Goal: Task Accomplishment & Management: Complete application form

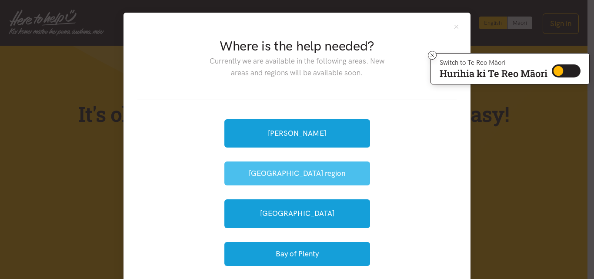
click at [306, 173] on button "[GEOGRAPHIC_DATA] region" at bounding box center [298, 173] width 146 height 24
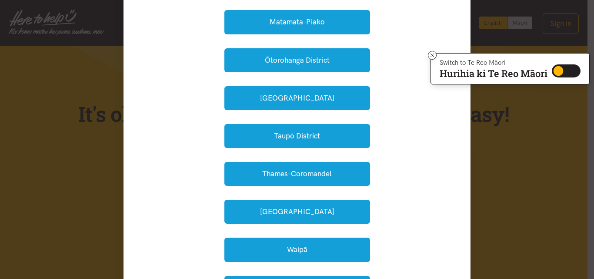
scroll to position [218, 0]
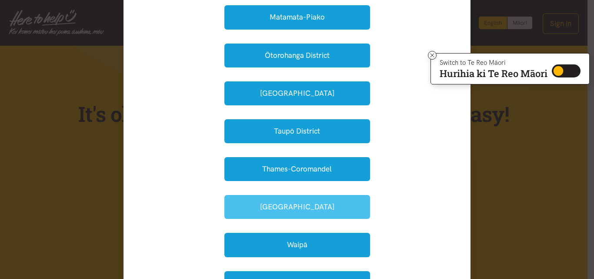
click at [320, 207] on button "Waikato District" at bounding box center [298, 207] width 146 height 24
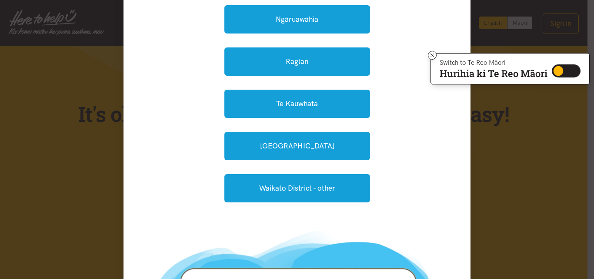
scroll to position [87, 0]
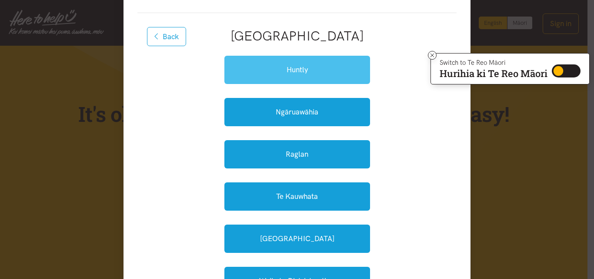
click at [304, 67] on link "Huntly" at bounding box center [298, 70] width 146 height 28
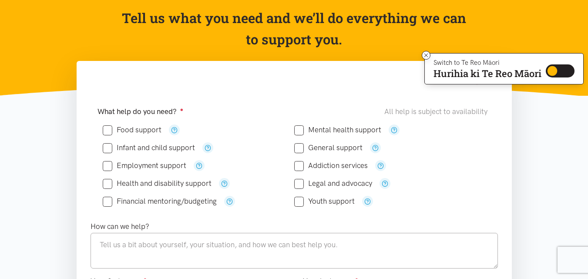
click at [108, 131] on input "Food support" at bounding box center [132, 129] width 59 height 7
checkbox input "true"
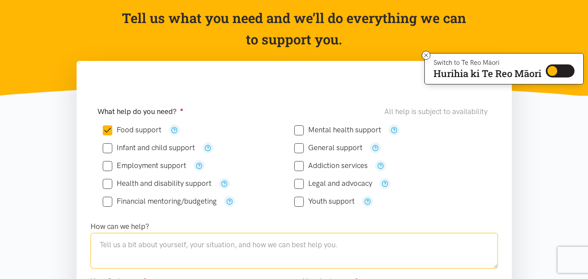
click at [112, 243] on textarea at bounding box center [293, 251] width 407 height 36
type textarea "in desperate need of food support"
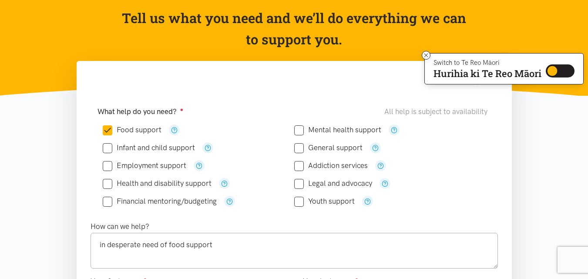
drag, startPoint x: 126, startPoint y: 227, endPoint x: 569, endPoint y: 221, distance: 442.5
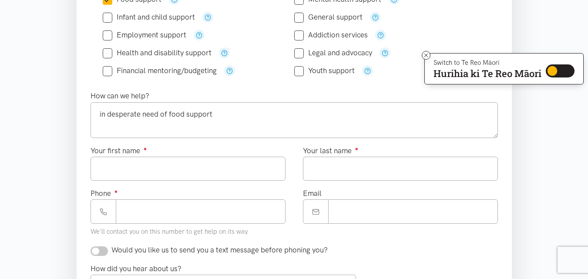
scroll to position [261, 0]
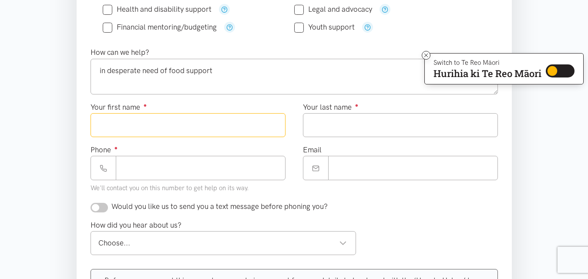
click at [233, 127] on input "Your first name ●" at bounding box center [187, 125] width 195 height 24
type input "*******"
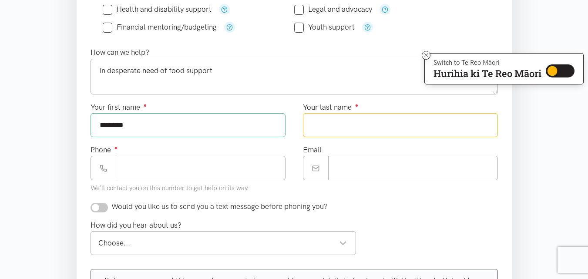
click at [322, 125] on input "Your last name ●" at bounding box center [400, 125] width 195 height 24
type input "******"
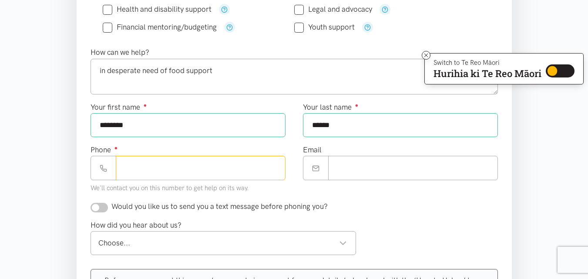
click at [236, 170] on input "Phone ●" at bounding box center [201, 168] width 170 height 24
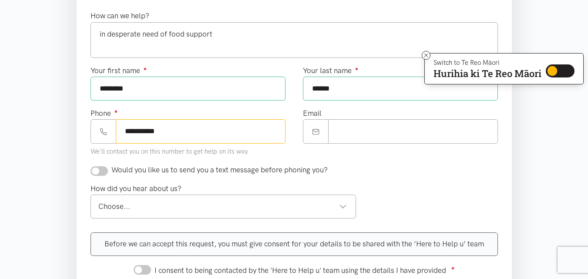
scroll to position [348, 0]
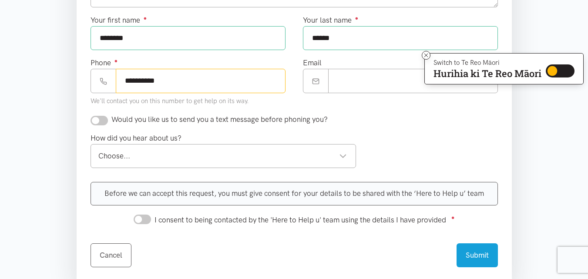
click at [341, 154] on div "Choose..." at bounding box center [222, 156] width 249 height 12
type input "**********"
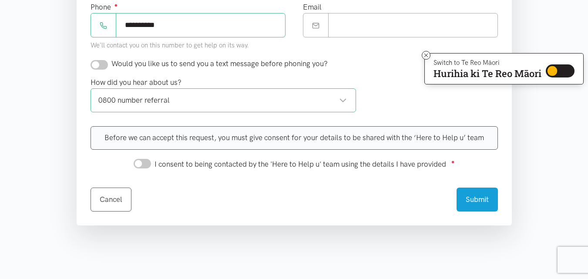
scroll to position [392, 0]
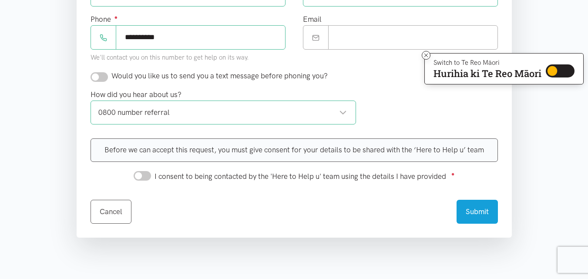
click at [101, 80] on input "checkbox" at bounding box center [98, 77] width 17 height 10
checkbox input "true"
click at [145, 176] on input "I consent to being contacted by the 'Here to Help u' team using the details I h…" at bounding box center [142, 176] width 17 height 10
checkbox input "true"
click at [489, 211] on button "Submit" at bounding box center [476, 210] width 41 height 24
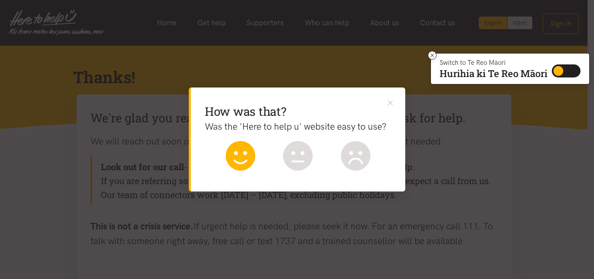
click at [237, 154] on icon at bounding box center [240, 153] width 13 height 4
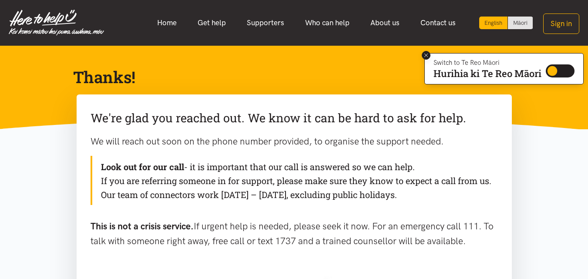
click at [426, 54] on icon at bounding box center [425, 55] width 3 height 3
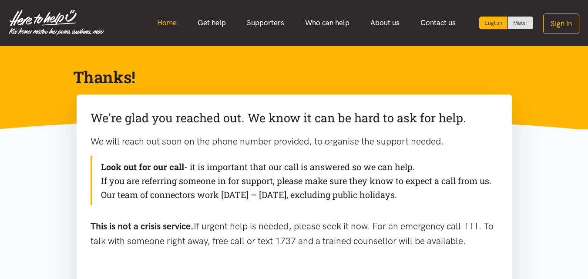
click at [168, 22] on link "Home" at bounding box center [167, 22] width 40 height 19
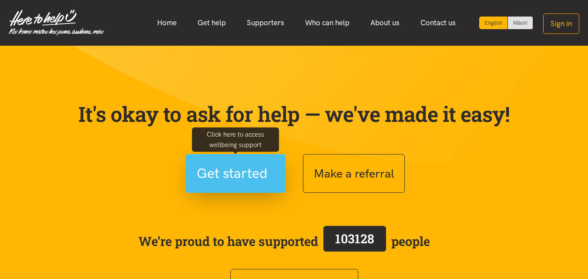
click at [241, 177] on span "Get started" at bounding box center [232, 173] width 71 height 22
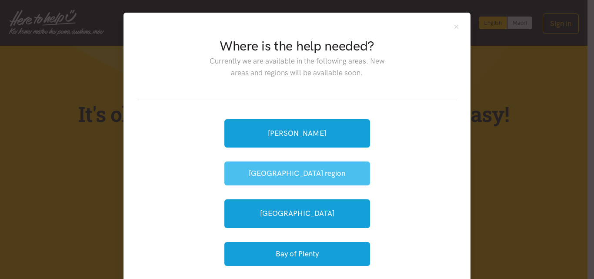
click at [302, 173] on button "[GEOGRAPHIC_DATA] region" at bounding box center [298, 173] width 146 height 24
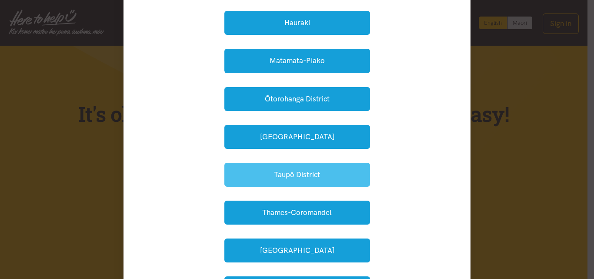
scroll to position [218, 0]
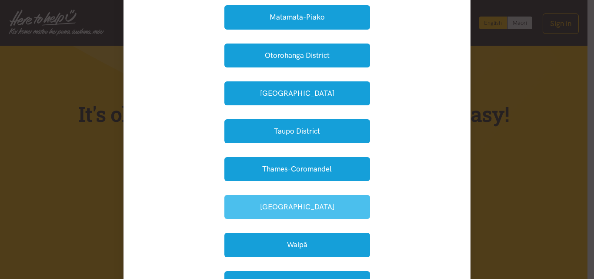
click at [290, 204] on button "Waikato District" at bounding box center [298, 207] width 146 height 24
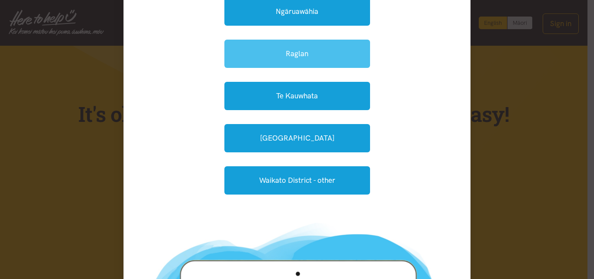
scroll to position [131, 0]
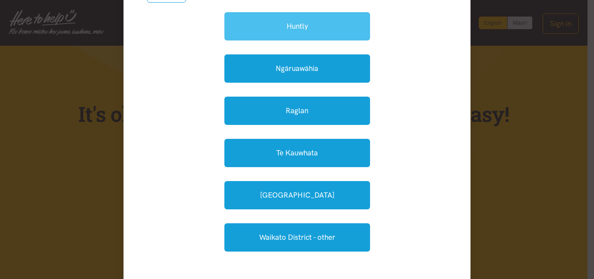
click at [302, 23] on link "Huntly" at bounding box center [298, 26] width 146 height 28
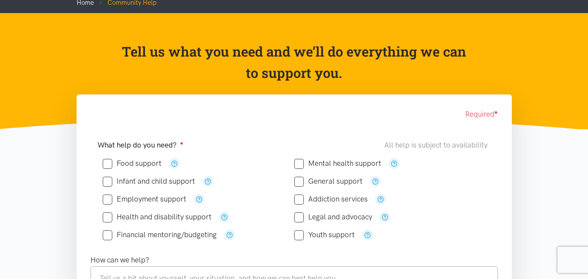
scroll to position [87, 0]
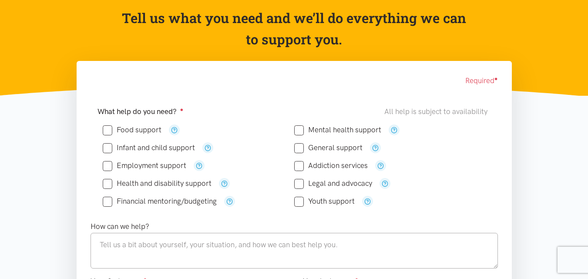
click at [106, 134] on input "Food support" at bounding box center [132, 129] width 59 height 7
checkbox input "true"
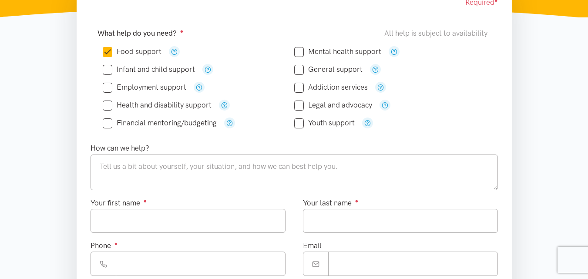
scroll to position [218, 0]
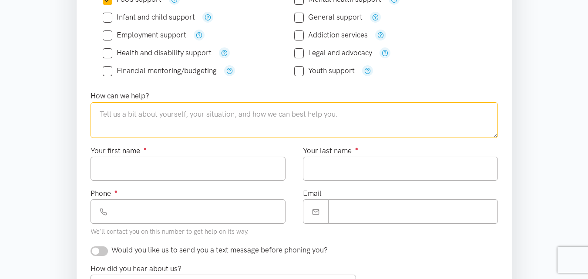
click at [108, 116] on textarea at bounding box center [293, 120] width 407 height 36
type textarea "needing support with food"
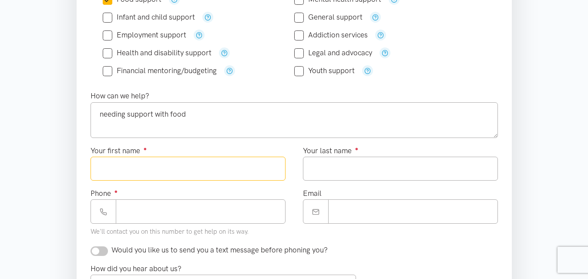
click at [126, 172] on input "Your first name ●" at bounding box center [187, 169] width 195 height 24
click at [118, 159] on input "******" at bounding box center [187, 169] width 195 height 24
click at [119, 159] on input "******" at bounding box center [187, 169] width 195 height 24
type input "******"
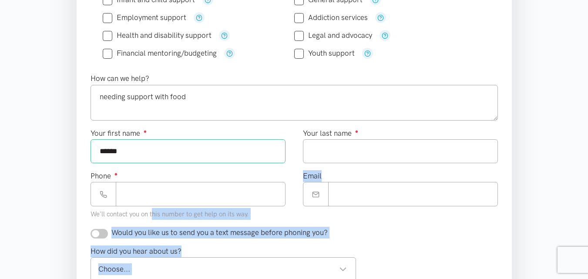
click at [423, 235] on div "Would you like us to send you a text message before phoning you?" at bounding box center [294, 233] width 425 height 12
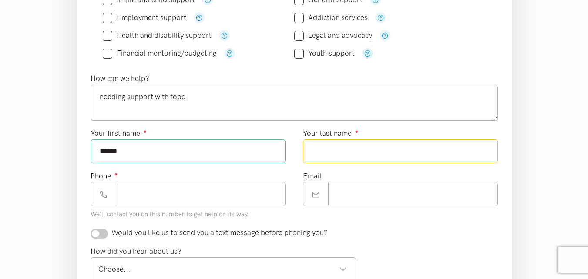
click at [324, 150] on input "Your last name ●" at bounding box center [400, 151] width 195 height 24
type input "****"
click at [205, 194] on input "Phone ●" at bounding box center [201, 194] width 170 height 24
type input "**********"
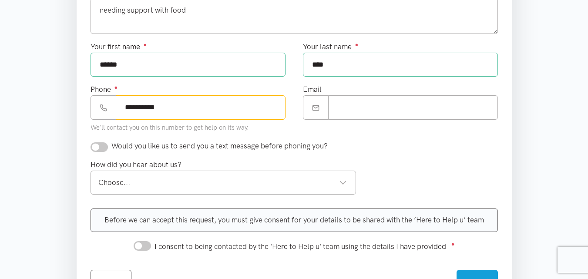
scroll to position [322, 0]
click at [345, 181] on div "Choose..." at bounding box center [222, 182] width 249 height 12
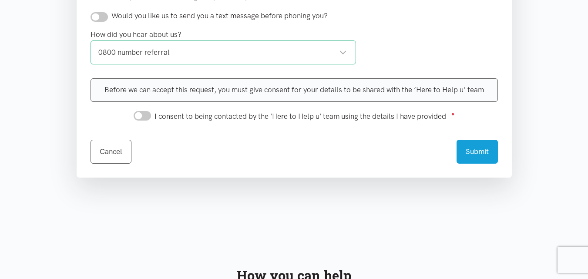
scroll to position [452, 0]
click at [145, 111] on input "I consent to being contacted by the 'Here to Help u' team using the details I h…" at bounding box center [142, 115] width 17 height 10
checkbox input "true"
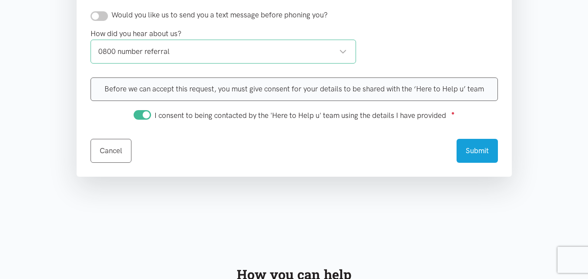
click at [105, 17] on input "checkbox" at bounding box center [98, 16] width 17 height 10
checkbox input "true"
click at [479, 156] on button "Submit" at bounding box center [476, 149] width 41 height 24
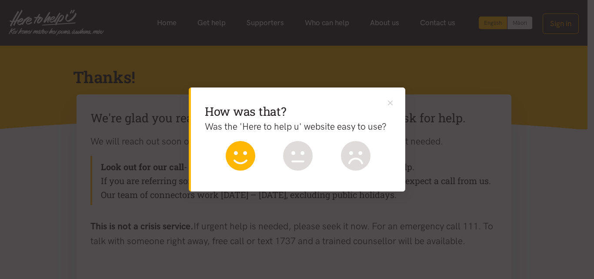
click at [240, 158] on icon at bounding box center [241, 156] width 30 height 30
